Goal: Transaction & Acquisition: Purchase product/service

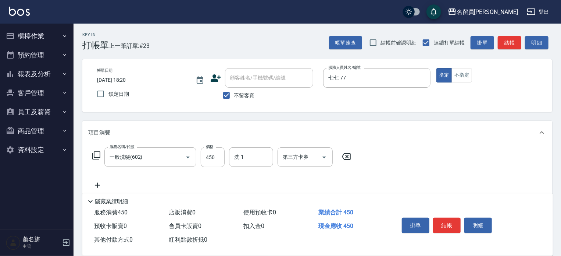
drag, startPoint x: 454, startPoint y: 219, endPoint x: 451, endPoint y: 205, distance: 13.7
click at [454, 219] on button "結帳" at bounding box center [447, 224] width 28 height 15
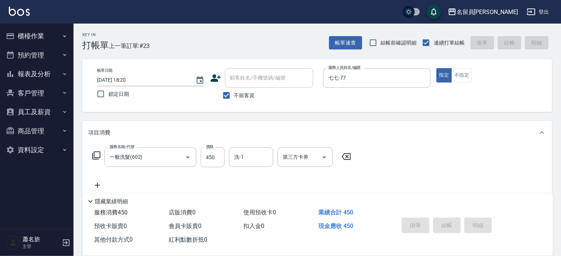
type input "[DATE] 19:11"
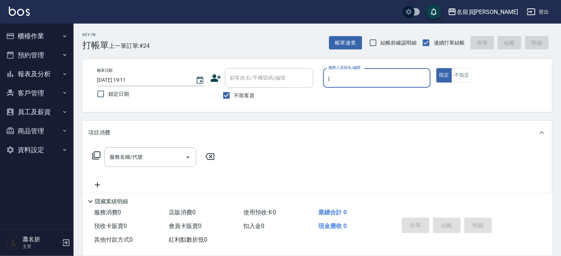
type input "[PERSON_NAME]"
type button "true"
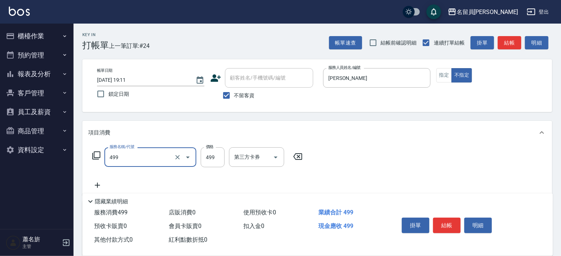
type input "去角質洗髮(499)"
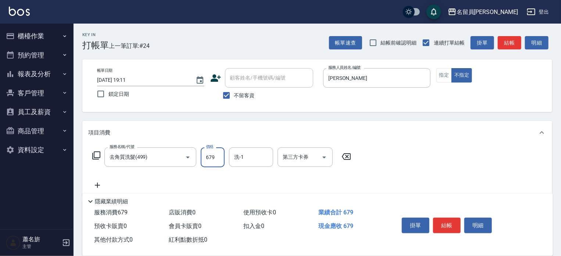
type input "679"
type input "fr"
click at [251, 149] on div "洗-1" at bounding box center [251, 157] width 44 height 20
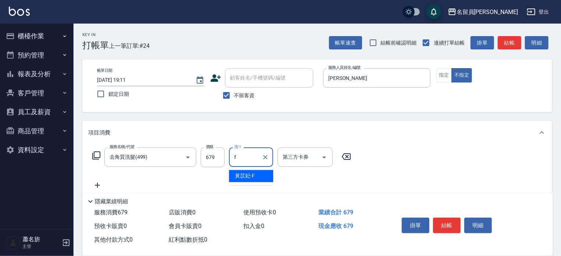
type input "[PERSON_NAME]-F"
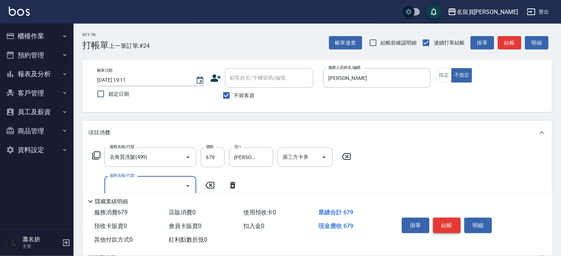
click at [444, 219] on button "結帳" at bounding box center [447, 224] width 28 height 15
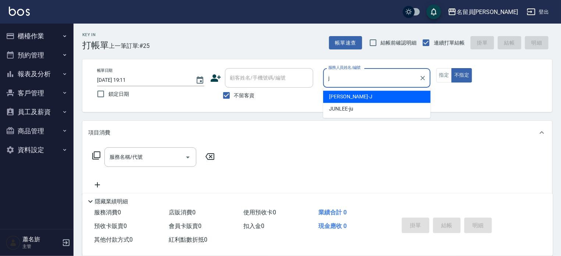
type input "[PERSON_NAME]"
type button "false"
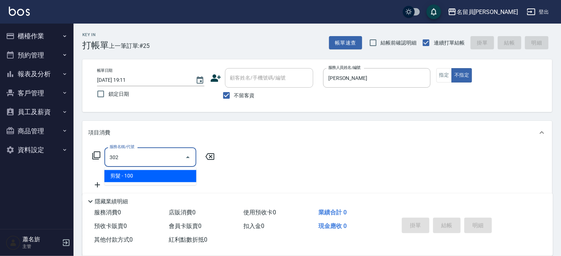
type input "剪髮(302)"
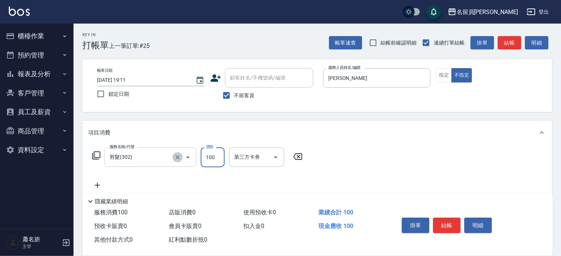
click at [177, 157] on icon "Clear" at bounding box center [178, 157] width 4 height 4
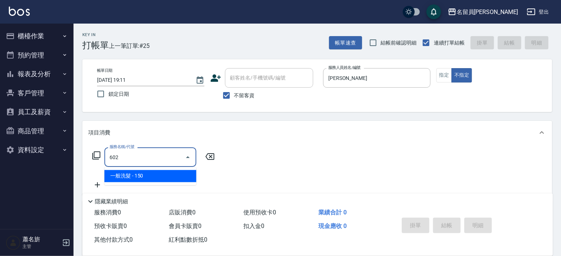
type input "一般洗髮(602)"
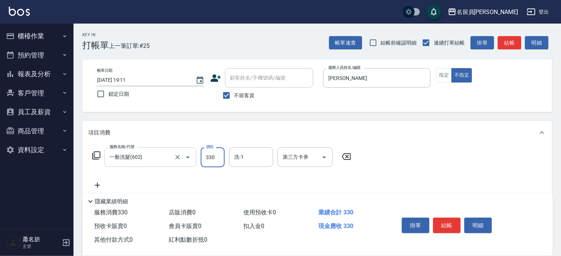
type input "330"
type input "g"
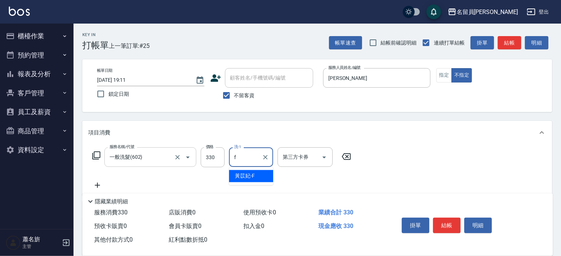
type input "[PERSON_NAME]-F"
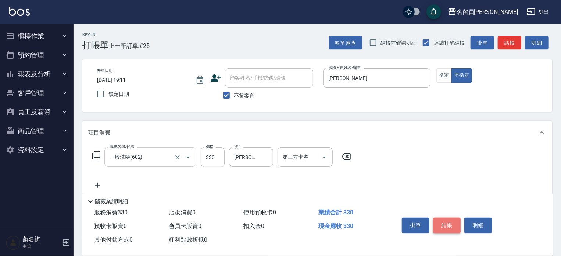
click at [453, 223] on button "結帳" at bounding box center [447, 224] width 28 height 15
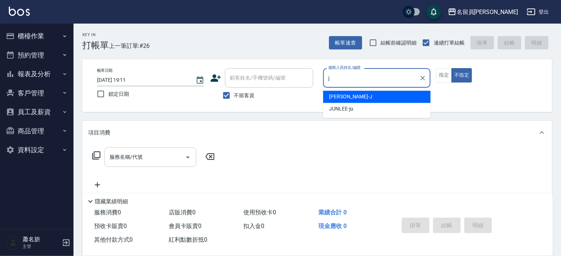
type input "[PERSON_NAME]"
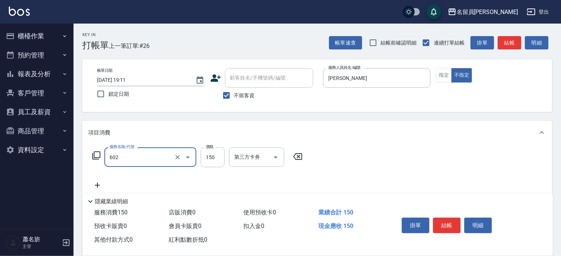
type input "一般洗髮(602)"
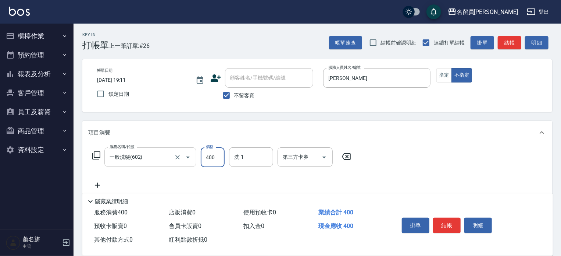
type input "400"
drag, startPoint x: 446, startPoint y: 77, endPoint x: 449, endPoint y: 114, distance: 37.3
click at [450, 71] on button "指定" at bounding box center [445, 75] width 16 height 14
click at [444, 220] on button "結帳" at bounding box center [447, 224] width 28 height 15
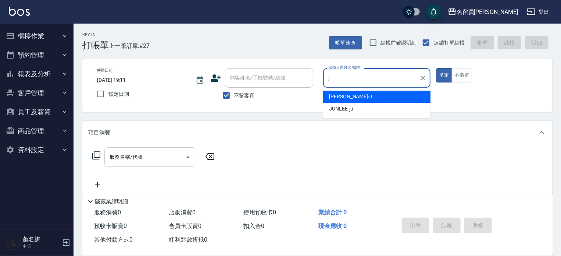
type input "[PERSON_NAME]"
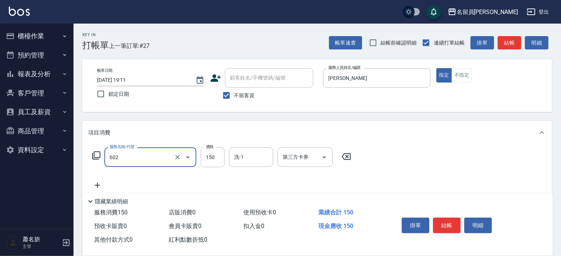
type input "一般洗髮(602)"
type input "500"
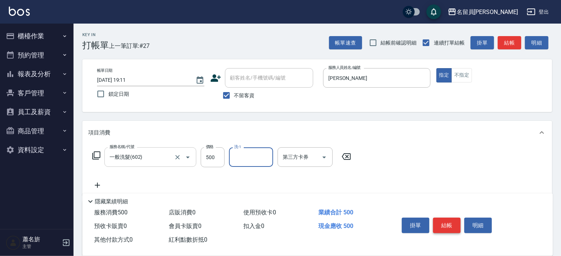
click at [455, 219] on button "結帳" at bounding box center [447, 224] width 28 height 15
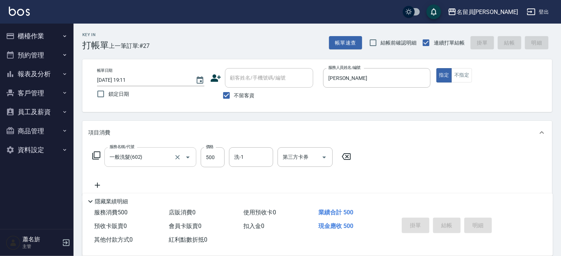
type input "[DATE] 19:12"
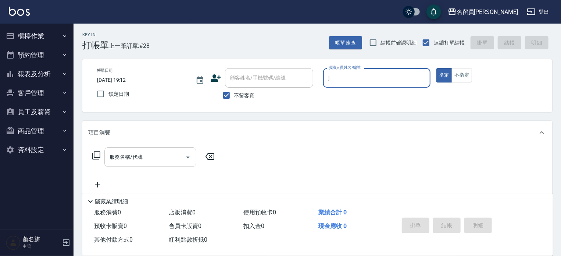
type input "[PERSON_NAME]"
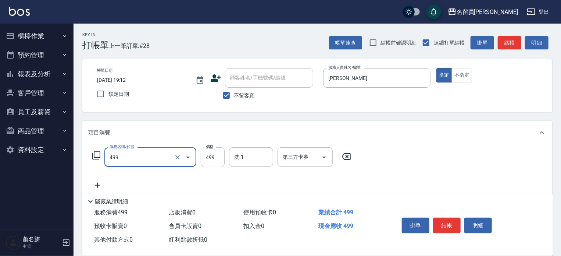
type input "去角質洗髮(499)"
type input "729"
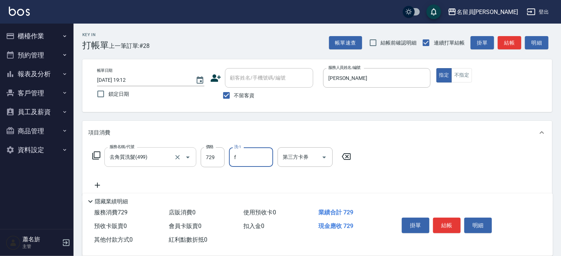
type input "[PERSON_NAME]-F"
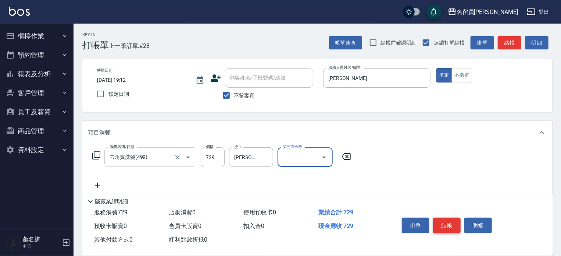
click at [449, 224] on button "結帳" at bounding box center [447, 224] width 28 height 15
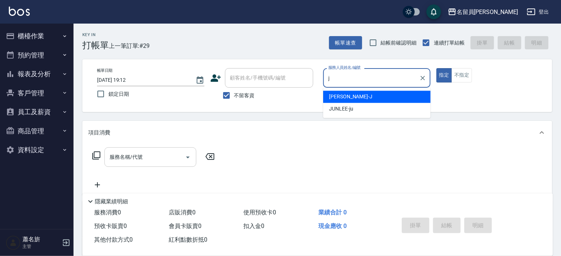
type input "[PERSON_NAME]"
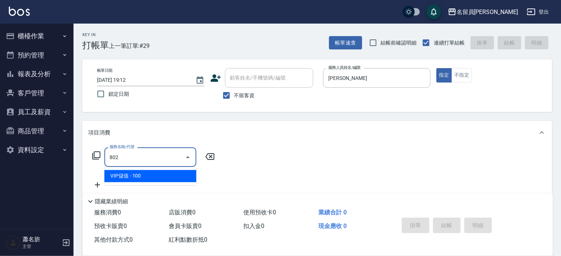
type input "VIP儲值(802)"
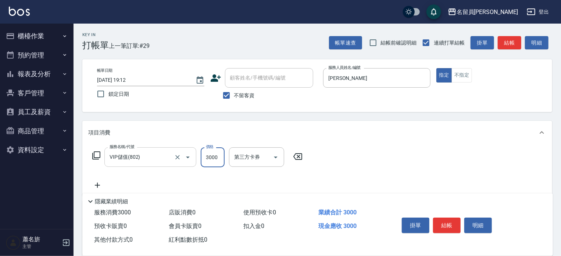
type input "3000"
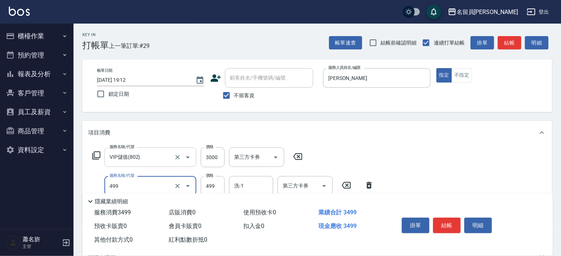
type input "去角質洗髮(499)"
type input "729"
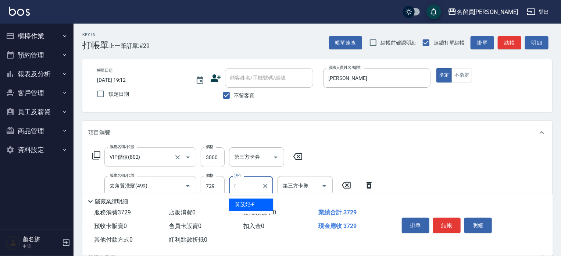
type input "[PERSON_NAME]-F"
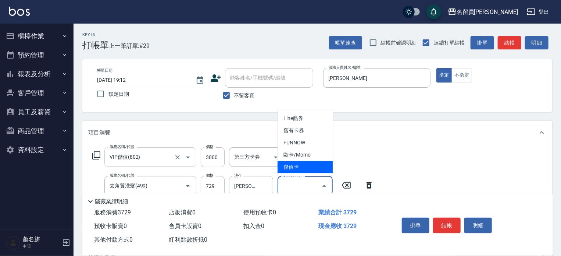
type input "儲值卡"
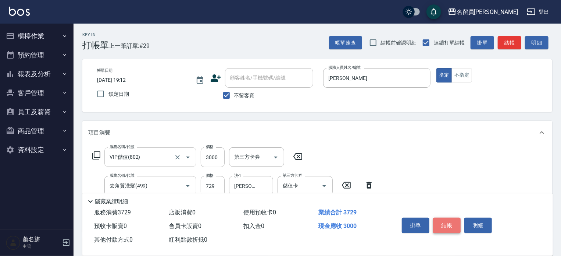
click at [445, 223] on button "結帳" at bounding box center [447, 224] width 28 height 15
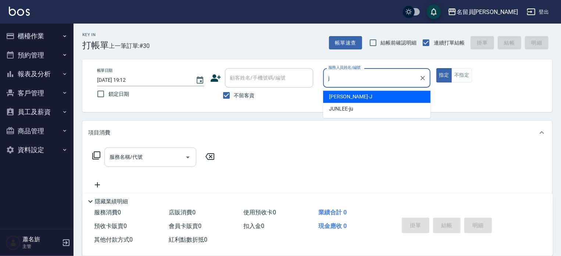
type input "[PERSON_NAME]"
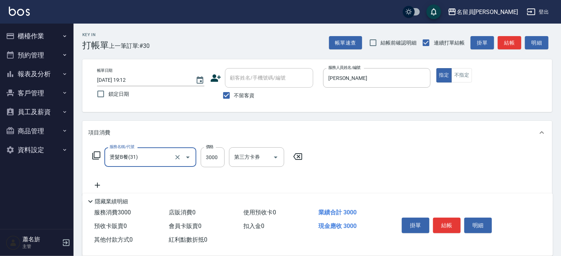
type input "燙髮B餐(31)"
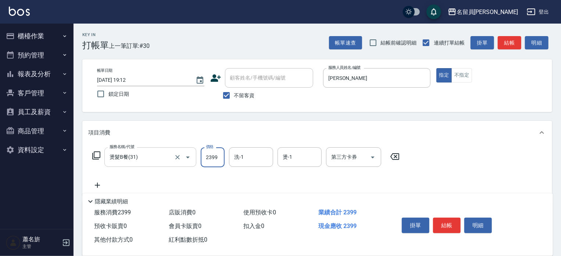
type input "2399"
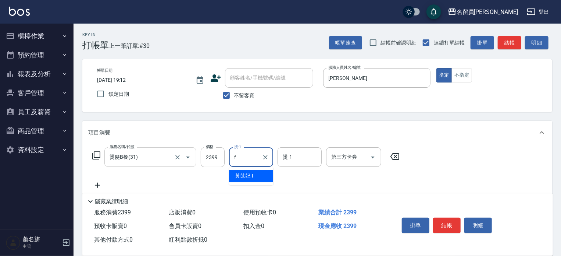
type input "[PERSON_NAME]-F"
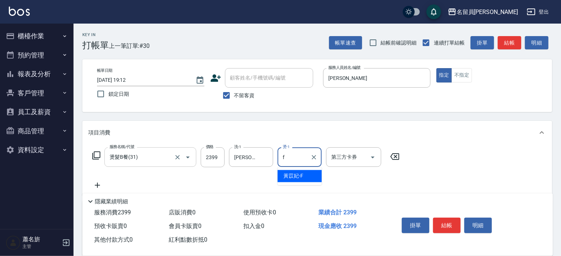
type input "[PERSON_NAME]-F"
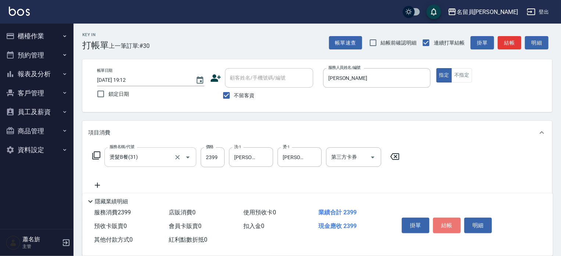
drag, startPoint x: 452, startPoint y: 221, endPoint x: 457, endPoint y: 203, distance: 19.1
click at [454, 218] on button "結帳" at bounding box center [447, 224] width 28 height 15
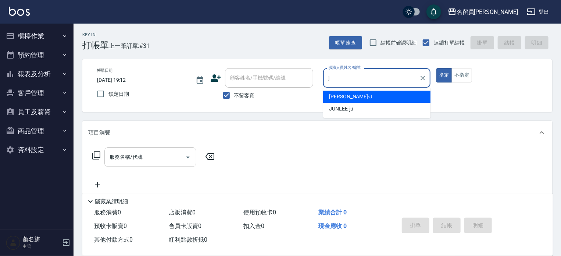
type input "[PERSON_NAME]"
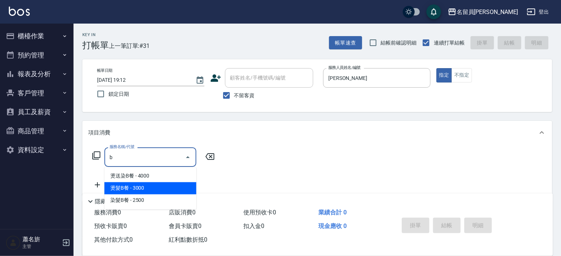
type input "燙髮B餐(31)"
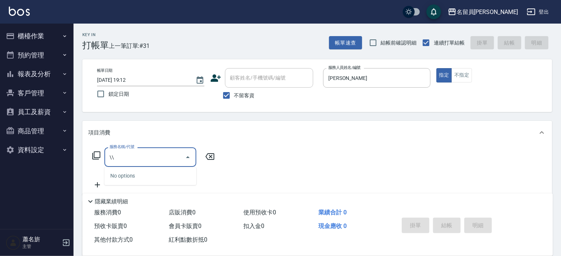
type input "\"
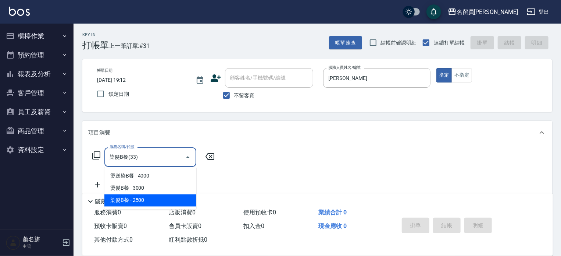
type input "染髮B餐(33)"
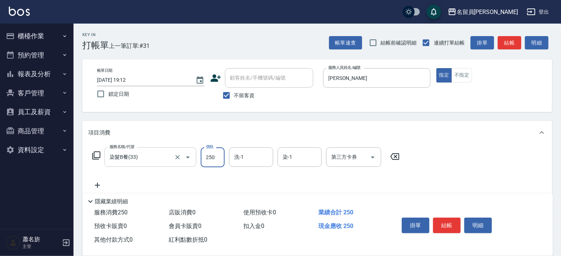
type input "2500"
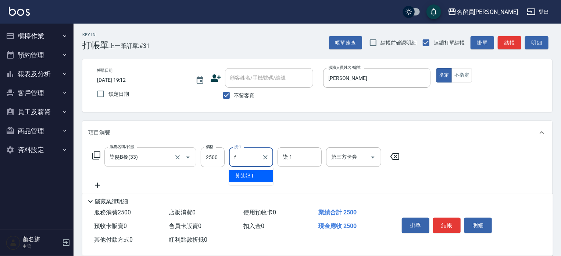
type input "[PERSON_NAME]-F"
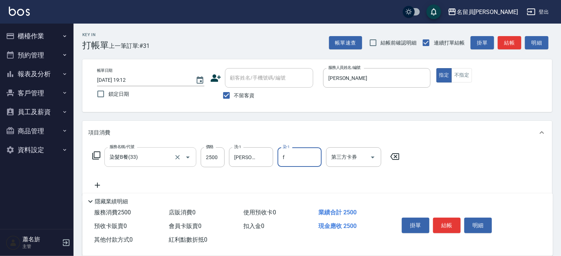
type input "[PERSON_NAME]-F"
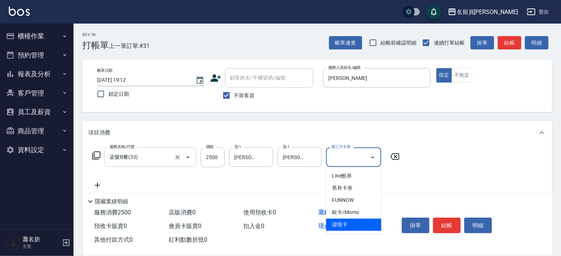
type input "儲值卡"
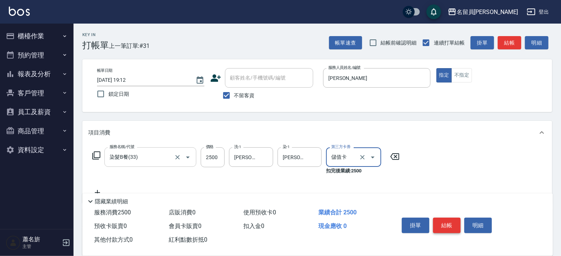
click at [442, 217] on button "結帳" at bounding box center [447, 224] width 28 height 15
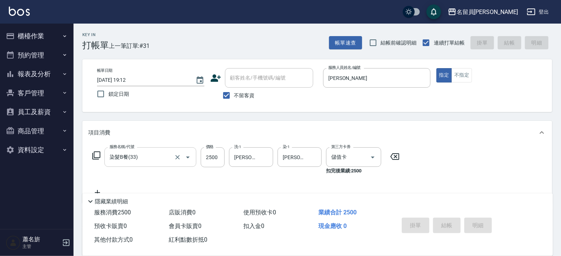
type input "[DATE] 19:13"
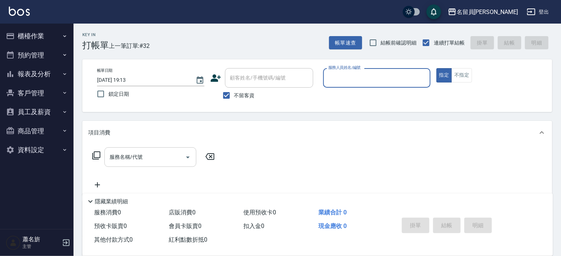
type input "f"
type input "小D-D"
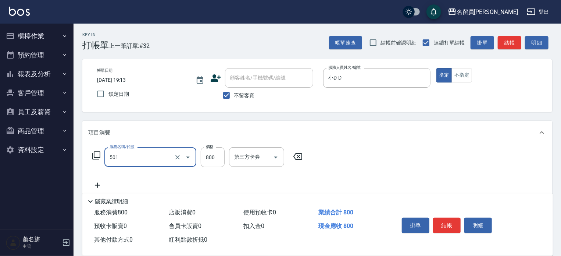
type input "染髮(501)"
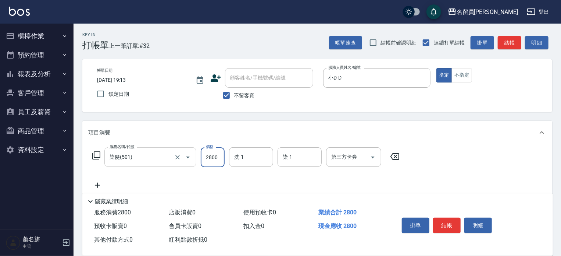
type input "2800"
click at [441, 221] on button "結帳" at bounding box center [447, 224] width 28 height 15
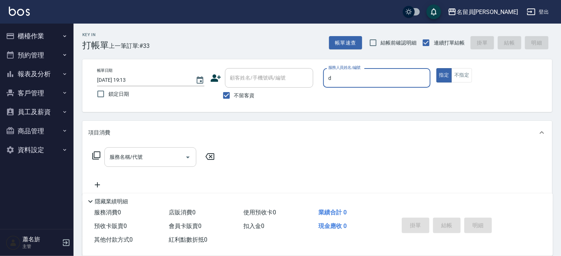
type input "小D-D"
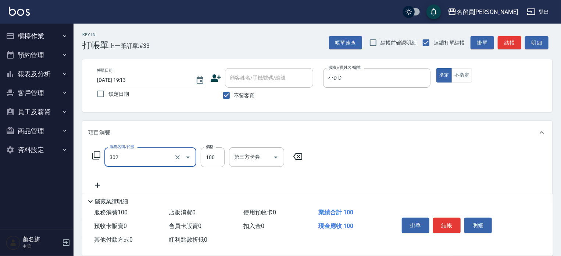
type input "剪髮(302)"
type input "550"
drag, startPoint x: 437, startPoint y: 221, endPoint x: 427, endPoint y: 219, distance: 10.5
click at [437, 220] on button "結帳" at bounding box center [447, 224] width 28 height 15
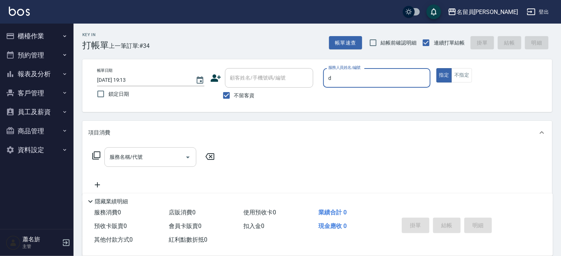
type input "小D-D"
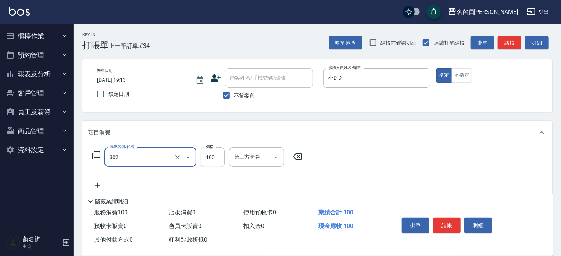
type input "剪髮(302)"
type input "270"
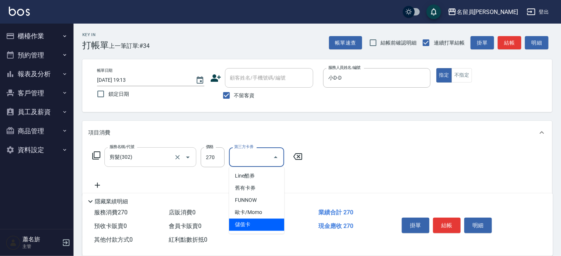
type input "儲值卡"
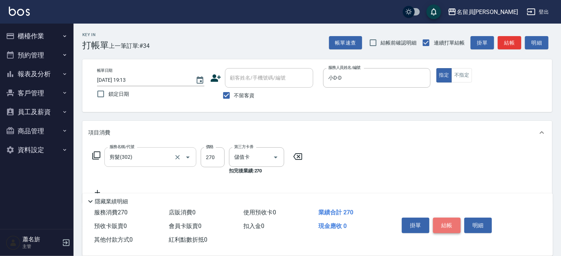
click at [440, 224] on button "結帳" at bounding box center [447, 224] width 28 height 15
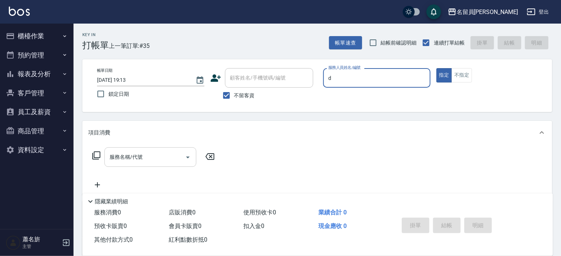
type input "小D-D"
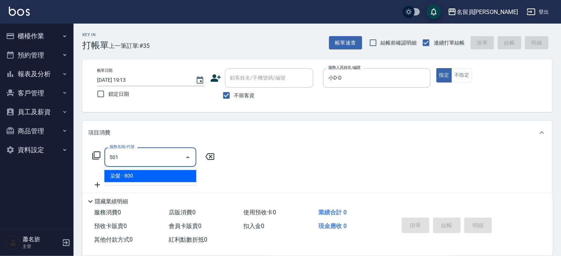
type input "染髮(501)"
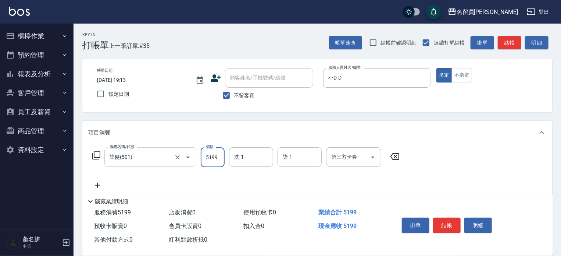
type input "5199"
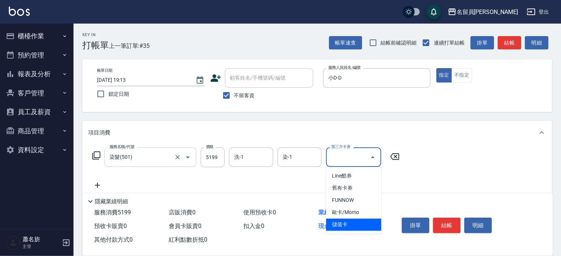
type input "儲值卡"
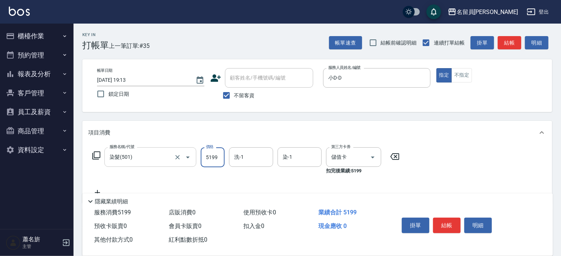
click at [220, 153] on input "5199" at bounding box center [213, 157] width 24 height 20
type input "450"
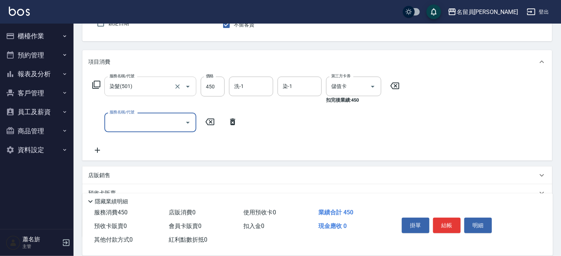
scroll to position [74, 0]
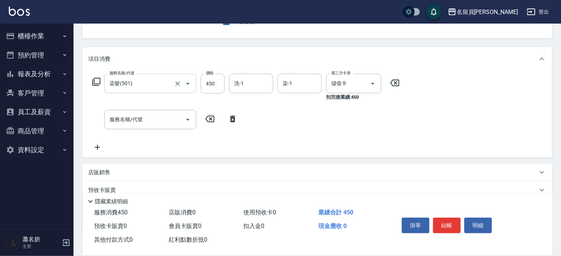
click at [127, 166] on div "店販銷售" at bounding box center [317, 172] width 470 height 18
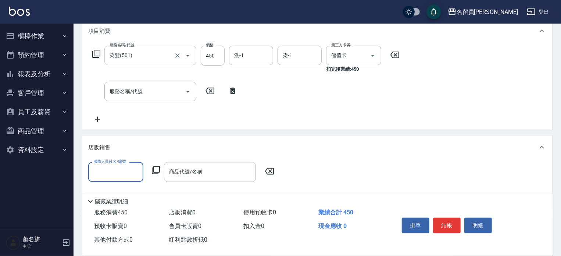
scroll to position [147, 0]
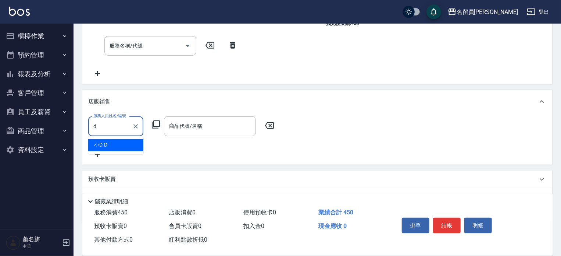
type input "小D-D"
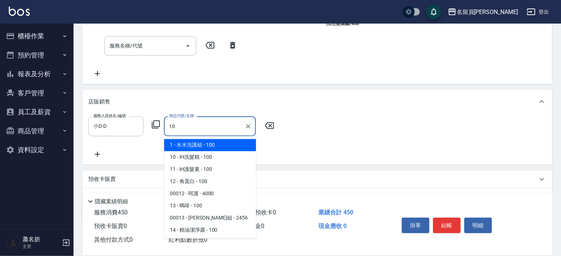
type input "iH洗髮精"
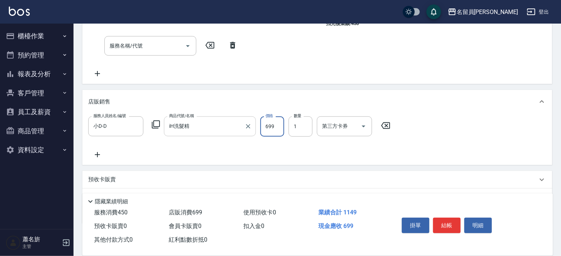
type input "699"
click at [366, 128] on icon "Open" at bounding box center [363, 126] width 9 height 9
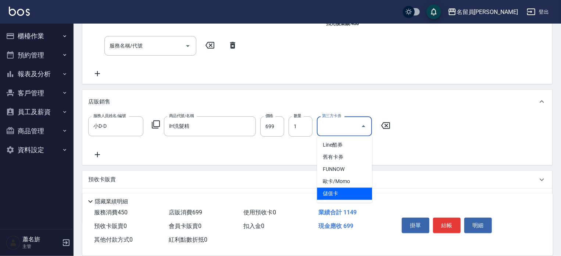
click at [339, 194] on span "儲值卡" at bounding box center [344, 194] width 55 height 12
type input "儲值卡"
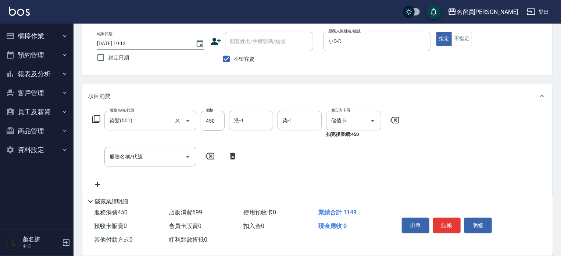
scroll to position [37, 0]
drag, startPoint x: 215, startPoint y: 124, endPoint x: 201, endPoint y: 135, distance: 17.5
click at [215, 124] on input "450" at bounding box center [213, 120] width 24 height 20
type input "4500"
click at [445, 220] on button "結帳" at bounding box center [447, 224] width 28 height 15
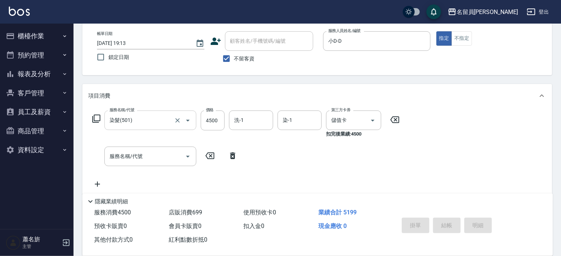
type input "[DATE] 19:14"
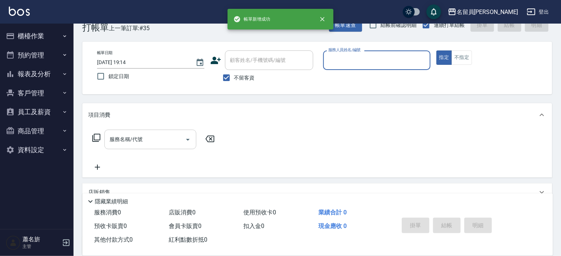
scroll to position [0, 0]
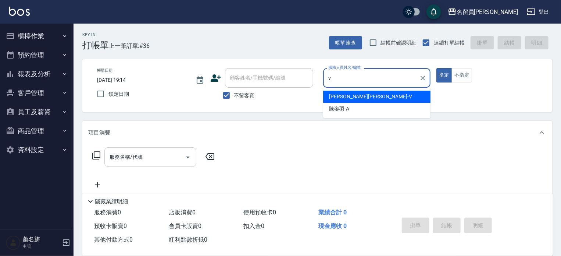
type input "[PERSON_NAME][PERSON_NAME]-V"
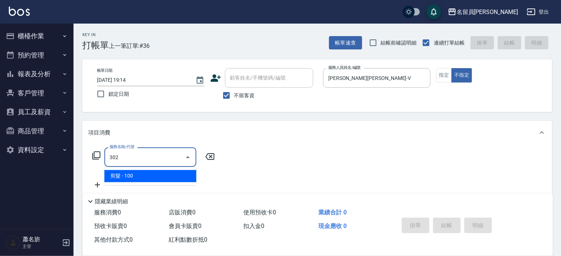
type input "剪髮(302)"
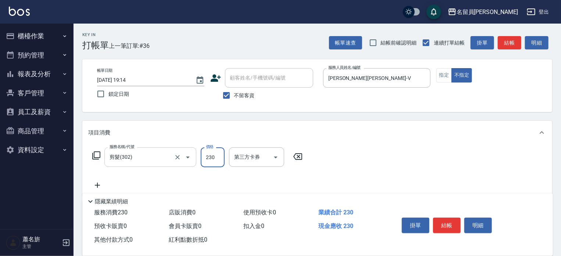
type input "230"
click at [450, 224] on button "結帳" at bounding box center [447, 224] width 28 height 15
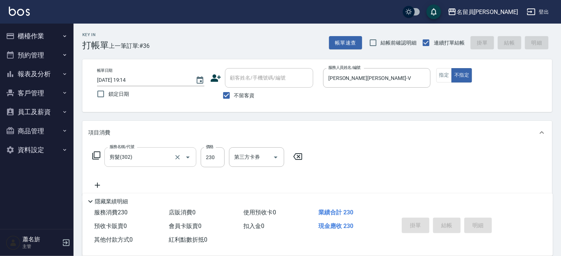
type input "[DATE] 19:15"
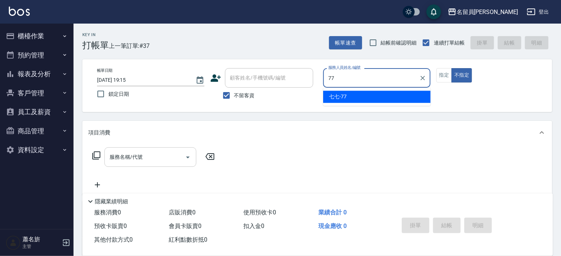
type input "七七-77"
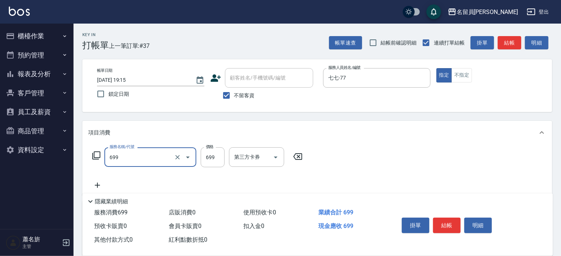
type input "精油洗髮(699)"
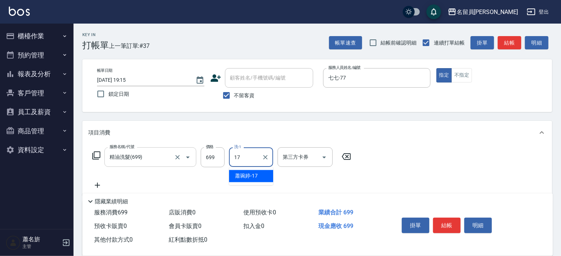
type input "[PERSON_NAME]-17"
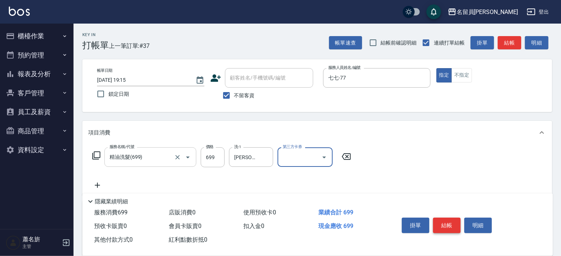
click at [439, 221] on button "結帳" at bounding box center [447, 224] width 28 height 15
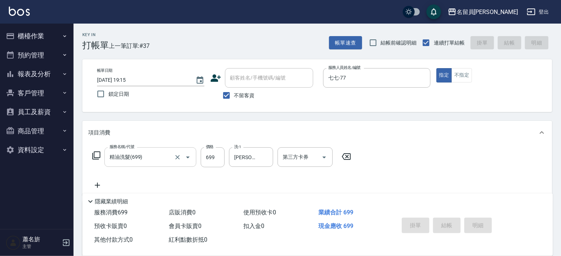
type input "[DATE] 19:47"
